Goal: Book appointment/travel/reservation

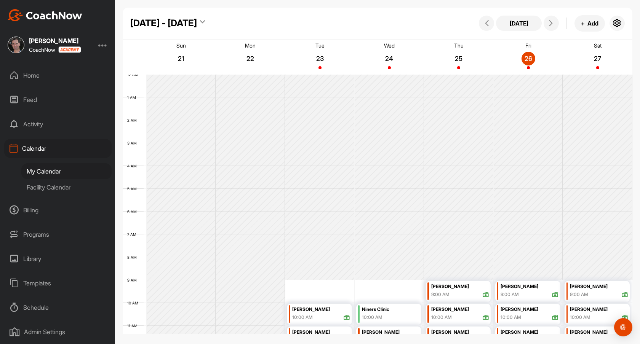
scroll to position [132, 0]
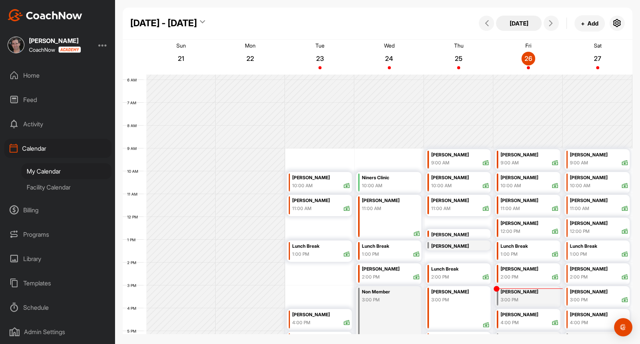
click at [516, 25] on button "[DATE]" at bounding box center [519, 23] width 46 height 15
click at [551, 24] on icon at bounding box center [551, 23] width 6 height 6
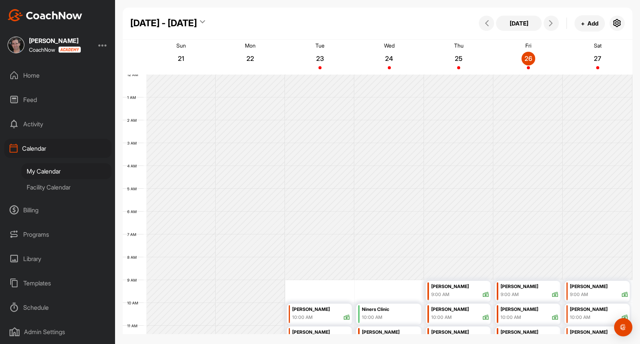
scroll to position [132, 0]
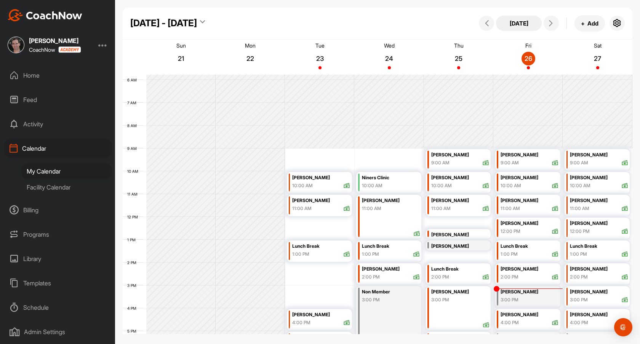
click at [522, 22] on button "[DATE]" at bounding box center [519, 23] width 46 height 15
click at [545, 22] on button at bounding box center [550, 23] width 15 height 15
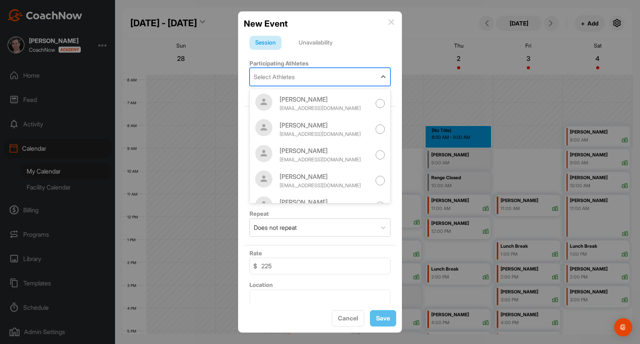
click at [326, 77] on div "Select Athletes" at bounding box center [313, 77] width 126 height 18
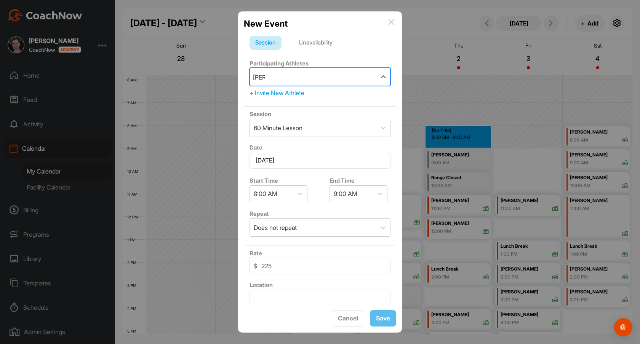
type input "[PERSON_NAME]"
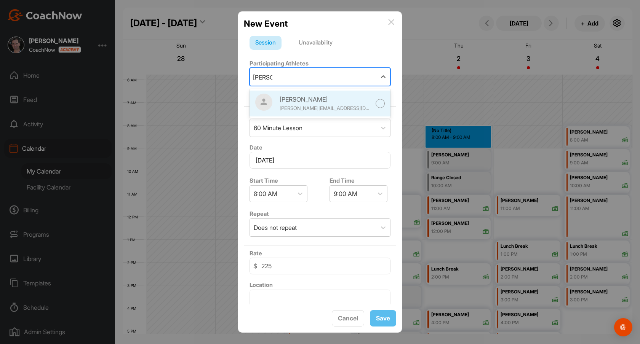
click at [307, 95] on div "[PERSON_NAME]" at bounding box center [324, 99] width 91 height 9
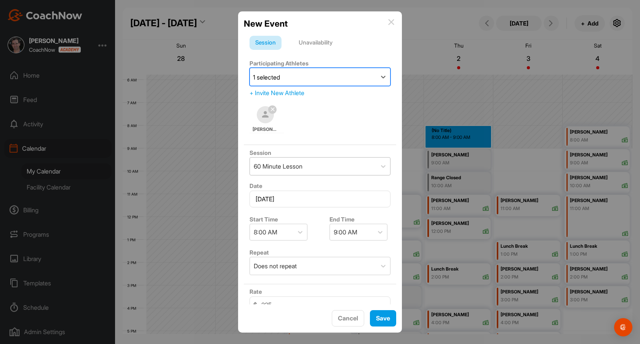
click at [302, 164] on div "60 Minute Lesson" at bounding box center [278, 166] width 49 height 9
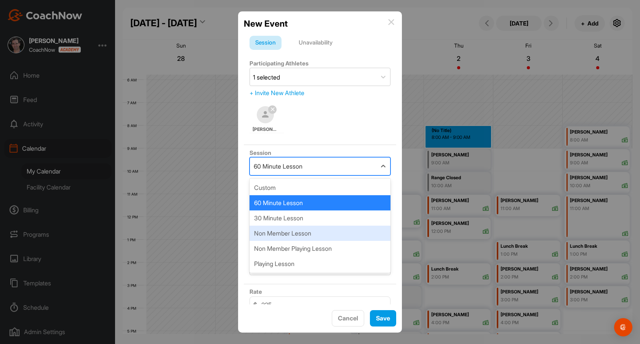
click at [306, 236] on div "Non Member Lesson" at bounding box center [319, 233] width 141 height 15
type input "300"
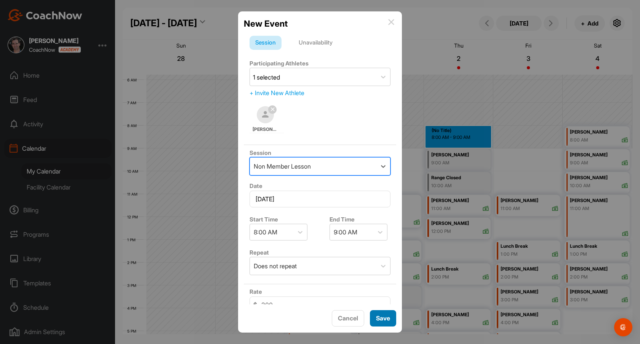
click at [386, 319] on span "Save" at bounding box center [383, 319] width 14 height 8
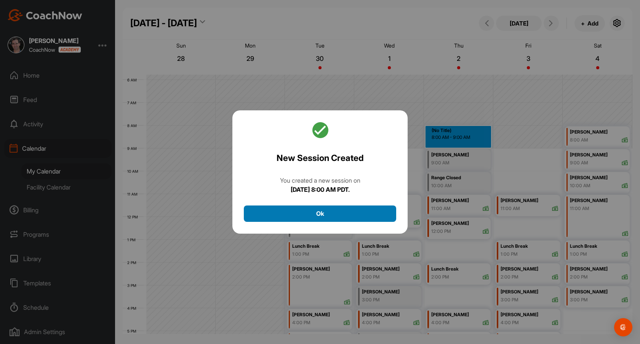
click at [342, 214] on button "Ok" at bounding box center [320, 214] width 152 height 16
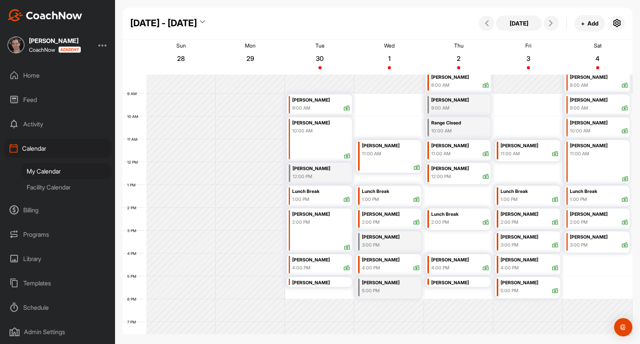
scroll to position [188, 0]
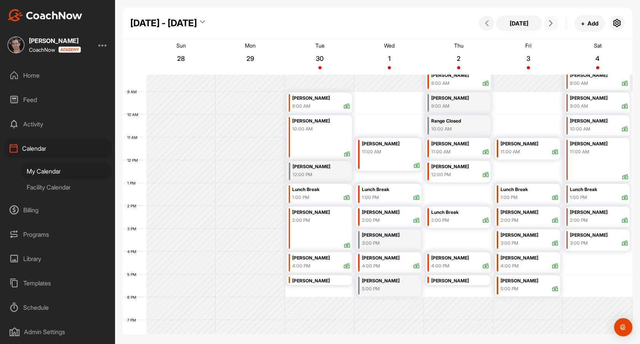
click at [552, 26] on icon at bounding box center [551, 23] width 6 height 6
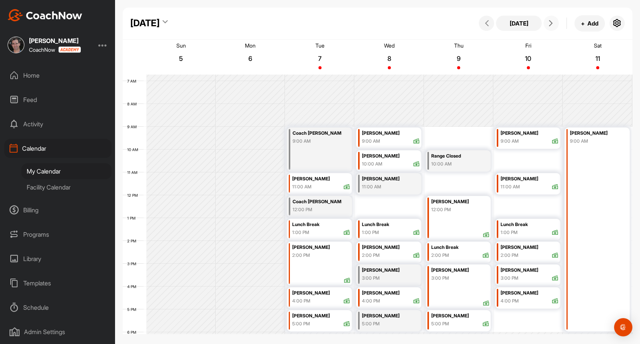
scroll to position [151, 0]
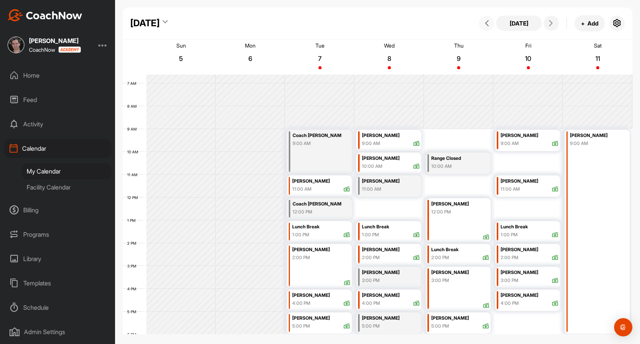
click at [487, 23] on icon at bounding box center [487, 23] width 6 height 6
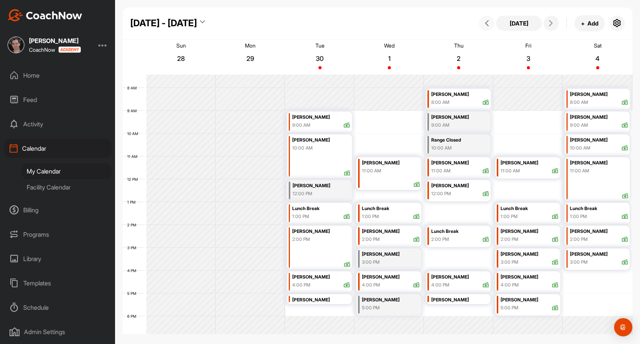
scroll to position [157, 0]
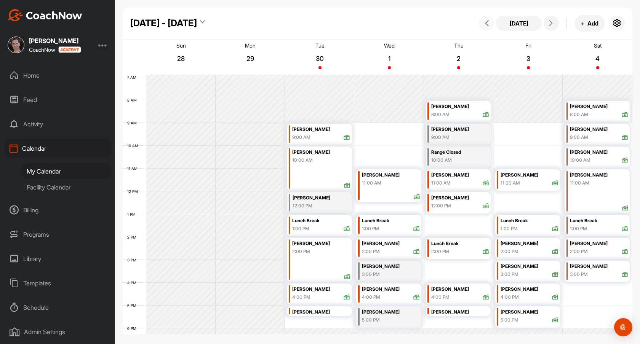
click at [468, 174] on div "[PERSON_NAME]" at bounding box center [460, 175] width 58 height 9
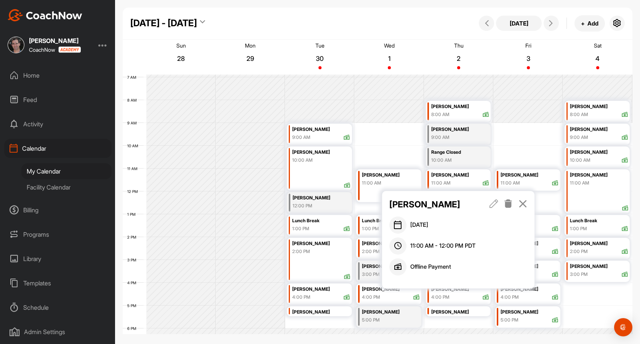
click at [507, 203] on icon at bounding box center [508, 204] width 9 height 8
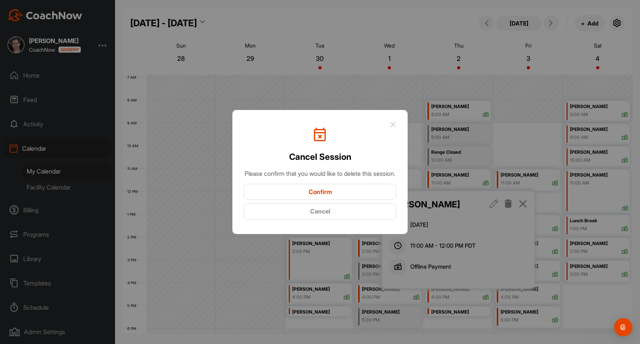
click at [327, 197] on button "Confirm" at bounding box center [320, 192] width 152 height 16
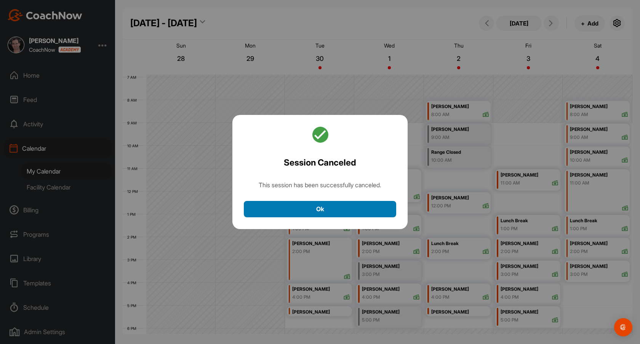
click at [322, 214] on button "Ok" at bounding box center [320, 209] width 152 height 16
